Goal: Navigation & Orientation: Find specific page/section

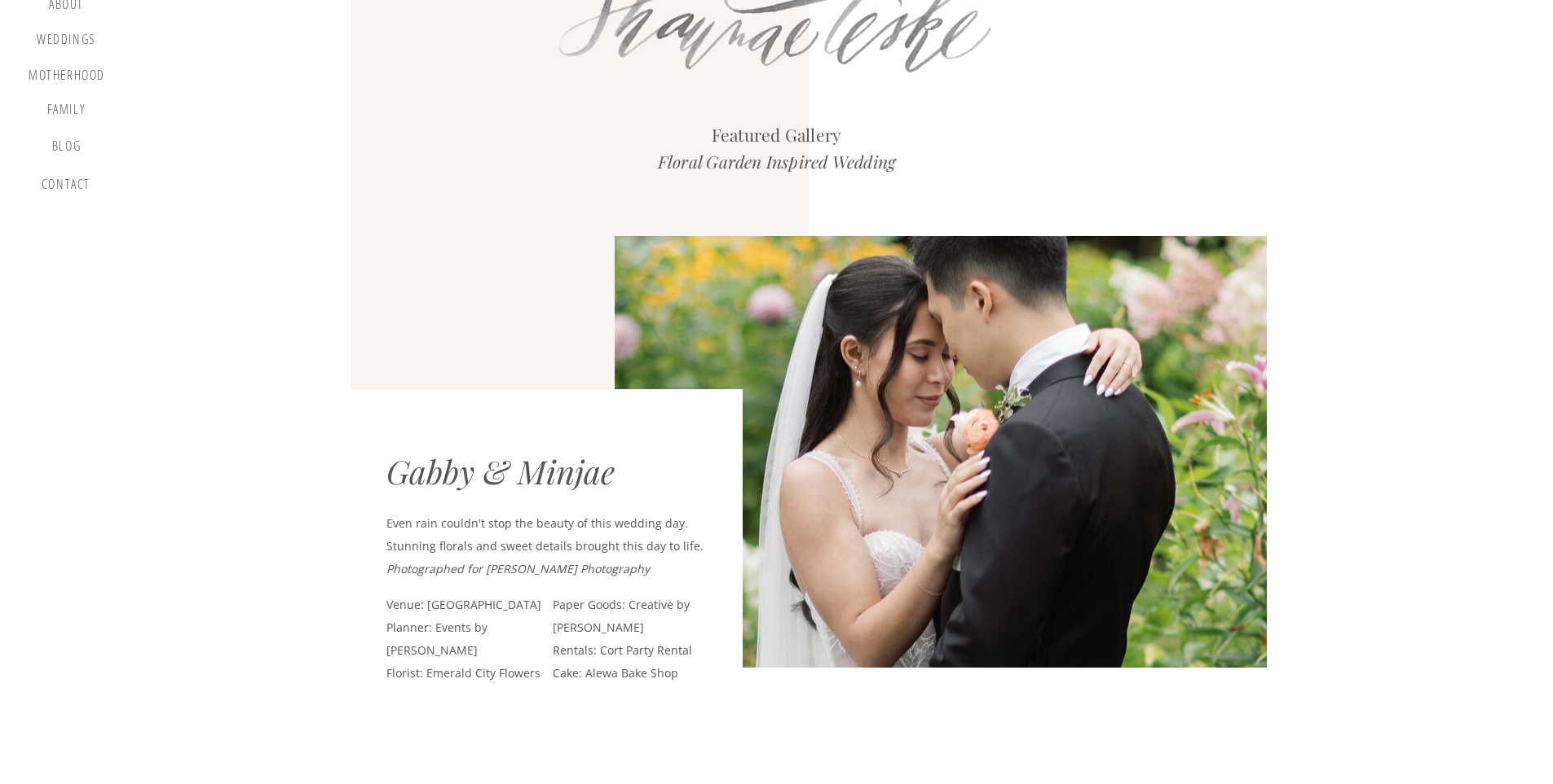
scroll to position [163, 0]
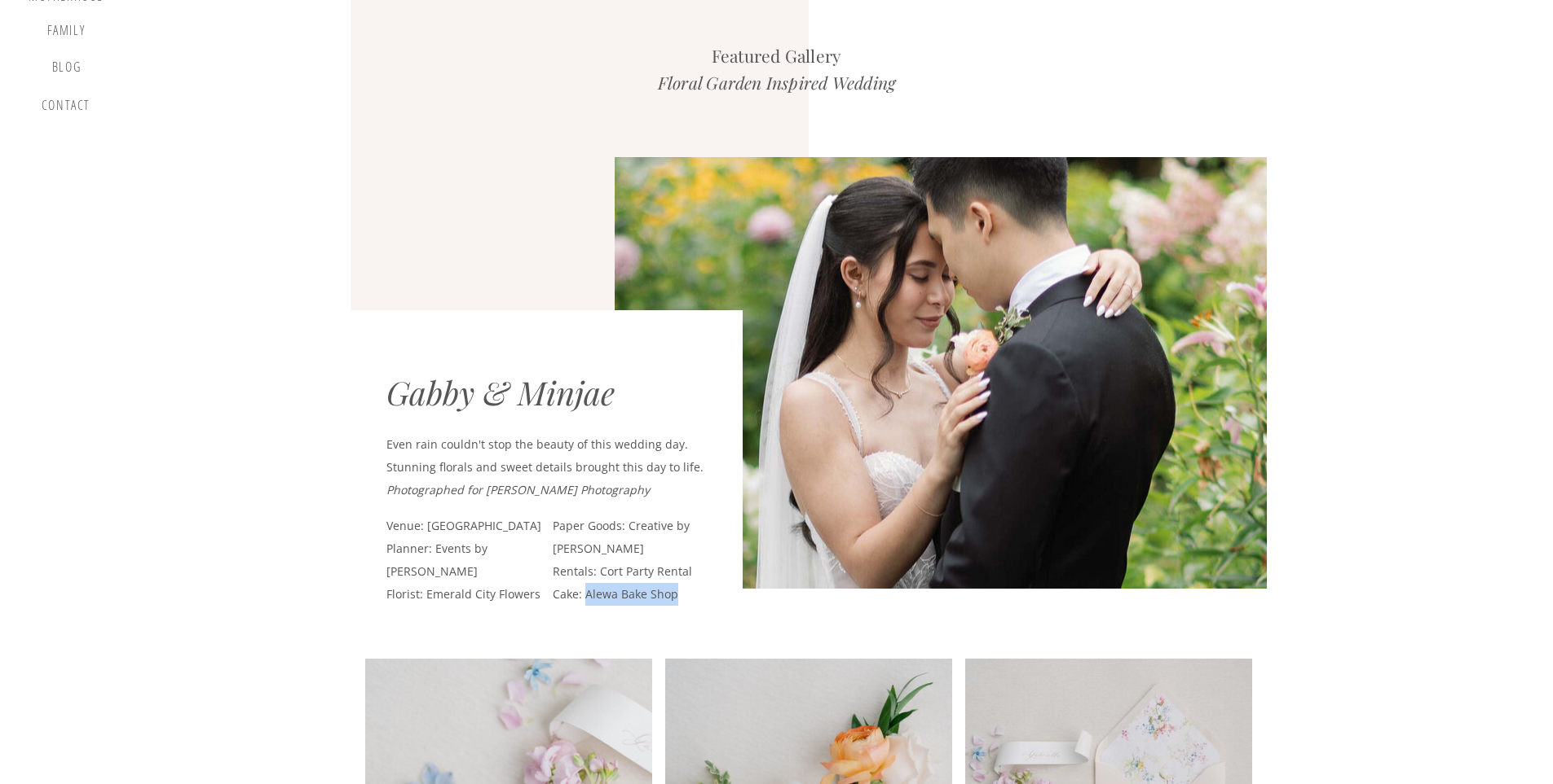
drag, startPoint x: 588, startPoint y: 569, endPoint x: 688, endPoint y: 563, distance: 100.2
click at [688, 563] on p "Paper Goods: Creative by Sofiya Rentals: Cort Party Rental Cake: Alewa Bake Shop" at bounding box center [639, 549] width 173 height 69
copy p "Alewa Bake Shop"
click at [636, 571] on p "Paper Goods: Creative by Sofiya Rentals: Cort Party Rental Cake: Alewa Bake Shop" at bounding box center [639, 549] width 173 height 69
drag, startPoint x: 479, startPoint y: 493, endPoint x: 654, endPoint y: 493, distance: 175.0
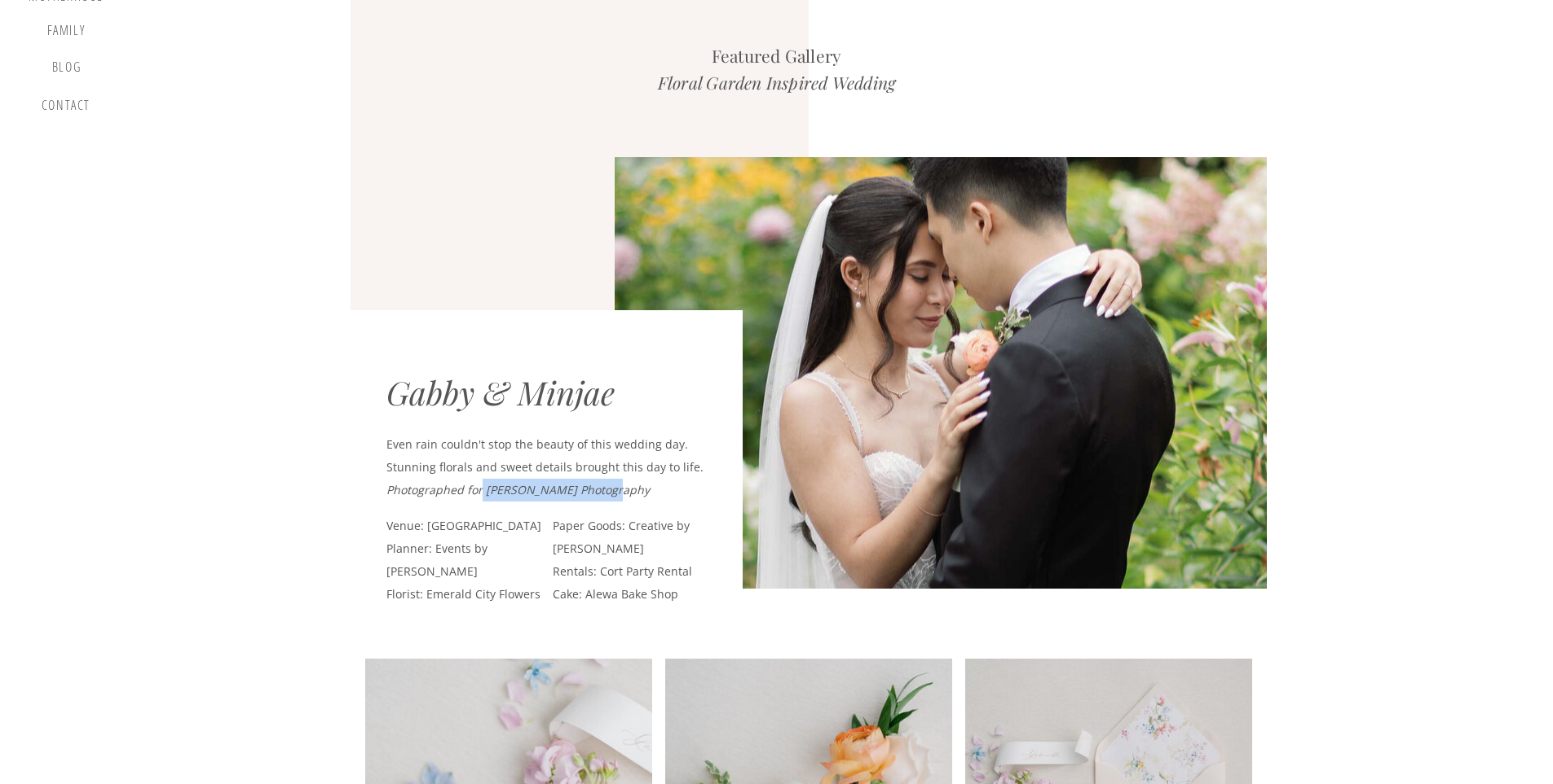
click at [654, 493] on p "Even rain couldn't stop the beauty of this wedding day. Stunning florals and sw…" at bounding box center [546, 467] width 319 height 69
copy icon "Janet Lin Photography"
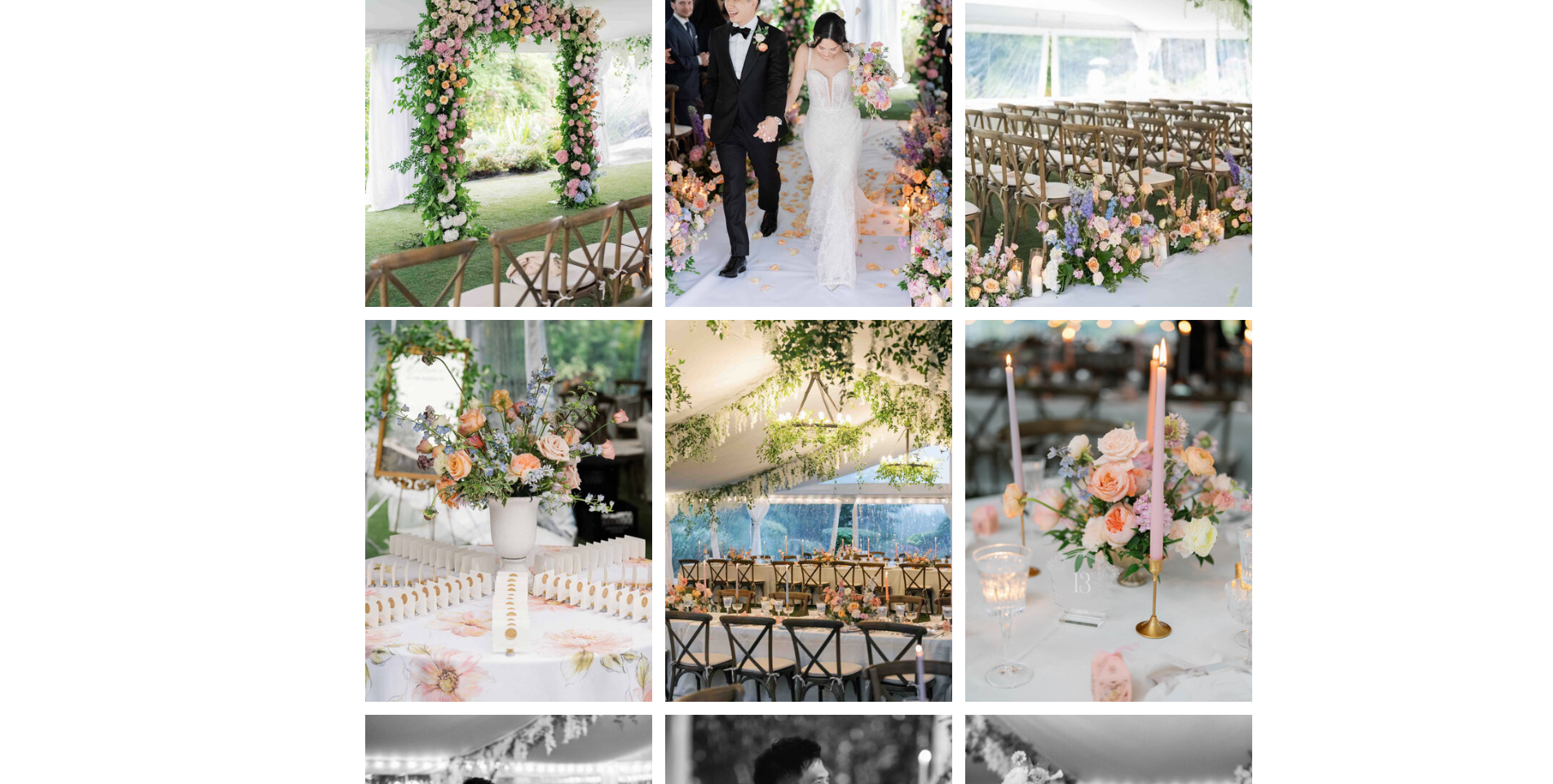
scroll to position [0, 0]
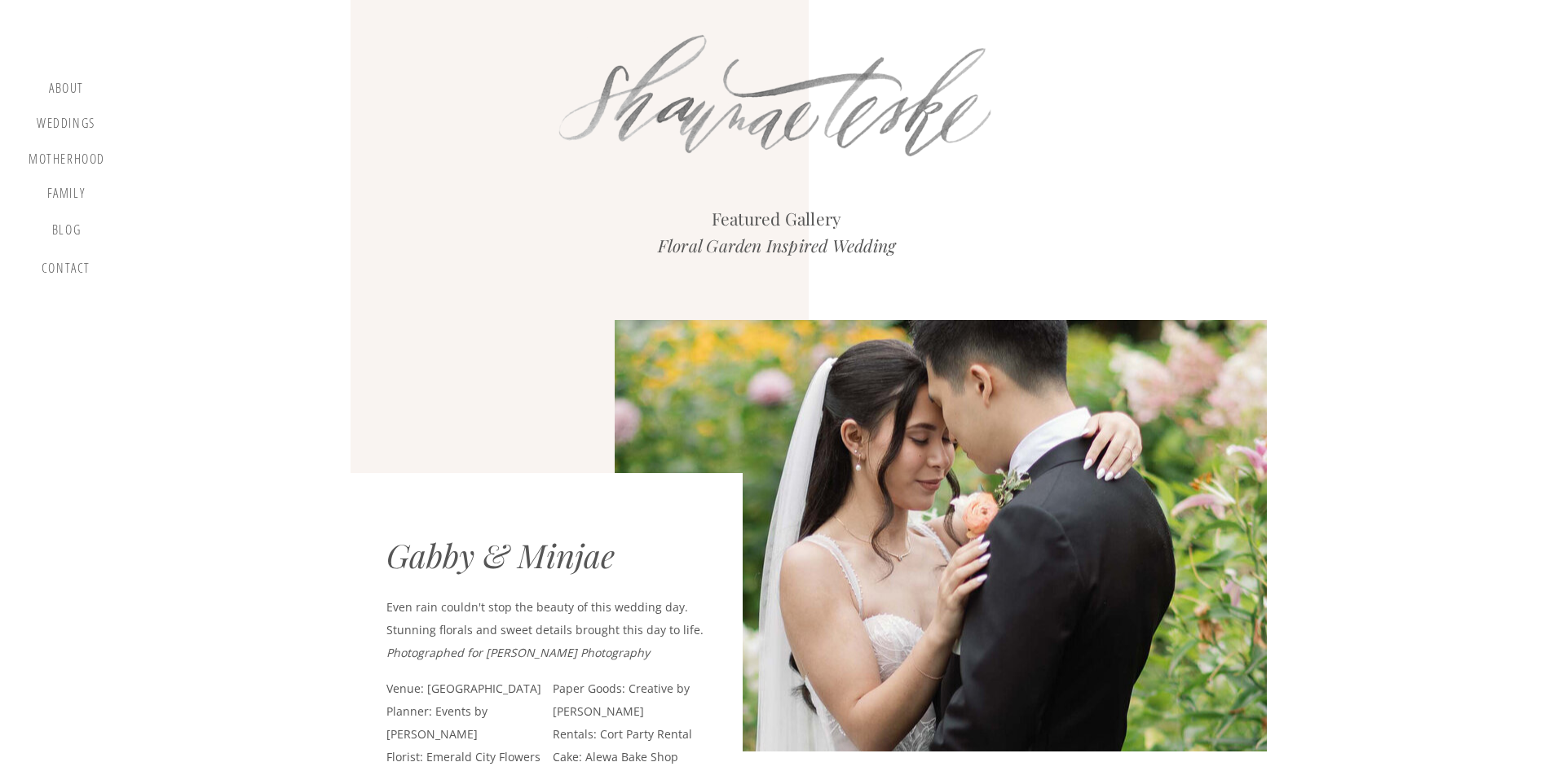
drag, startPoint x: 396, startPoint y: 499, endPoint x: 543, endPoint y: 2, distance: 518.3
click at [79, 181] on div at bounding box center [58, 172] width 158 height 284
click at [91, 119] on div "Weddings" at bounding box center [66, 126] width 62 height 20
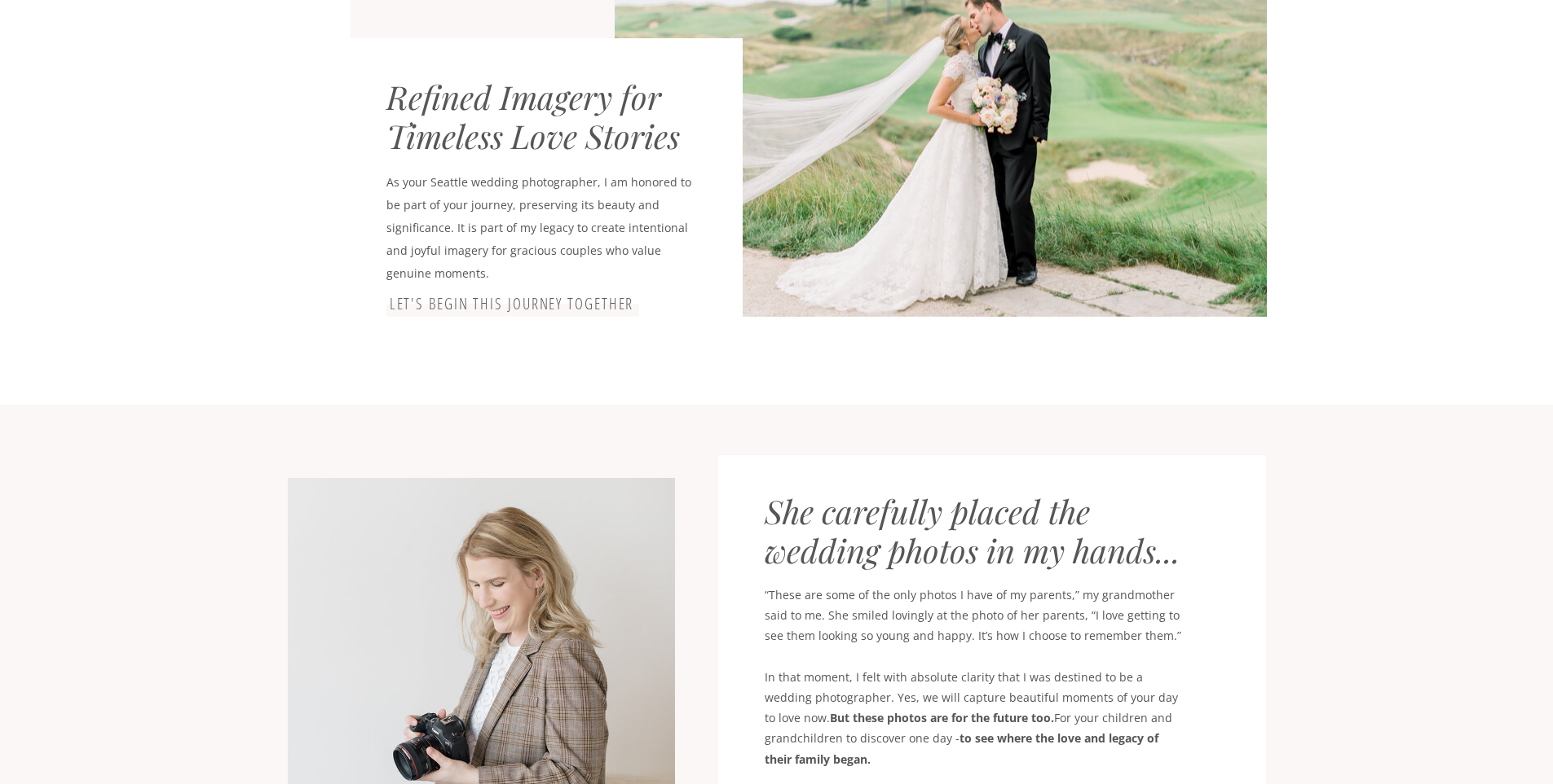
drag, startPoint x: 504, startPoint y: 467, endPoint x: 501, endPoint y: 615, distance: 148.0
